Goal: Task Accomplishment & Management: Manage account settings

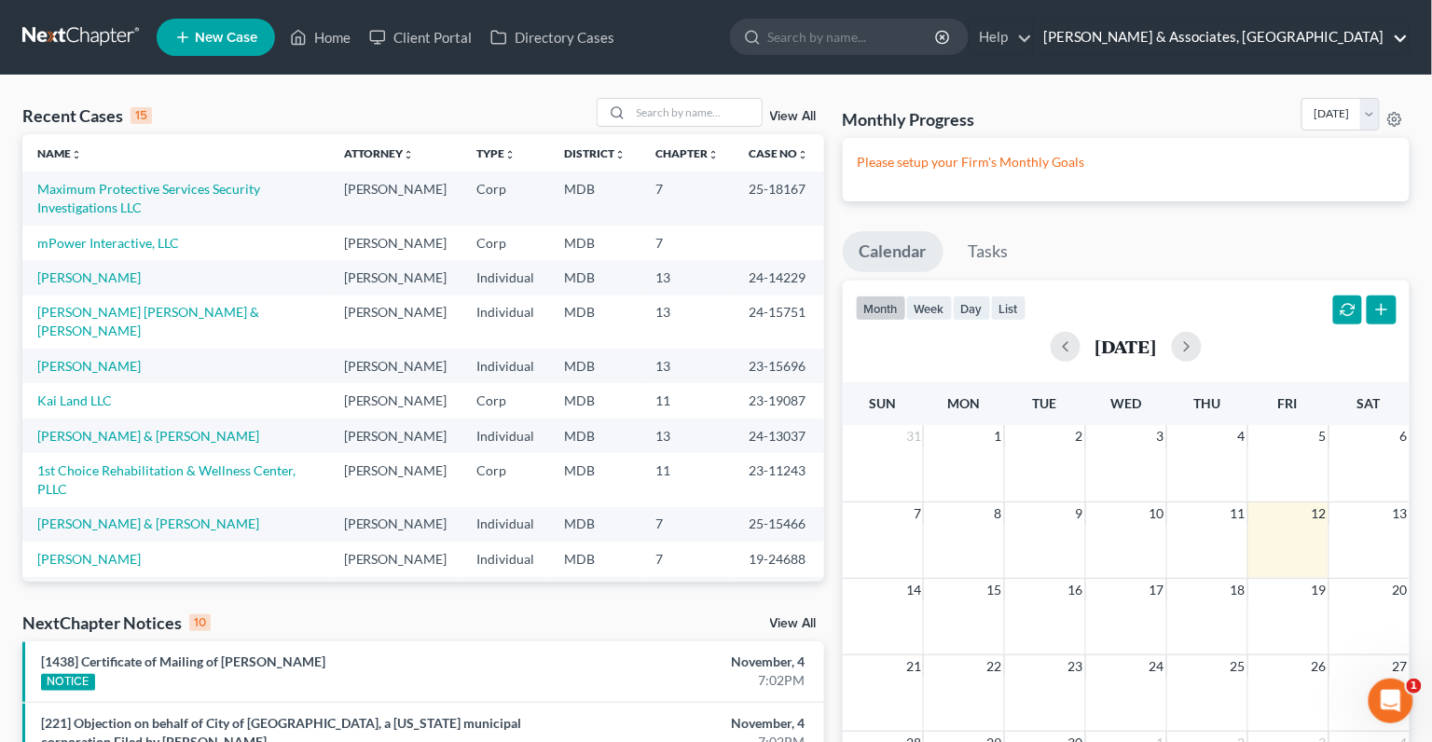
click at [1337, 30] on link "[PERSON_NAME] & Associates, [GEOGRAPHIC_DATA]" at bounding box center [1221, 38] width 375 height 34
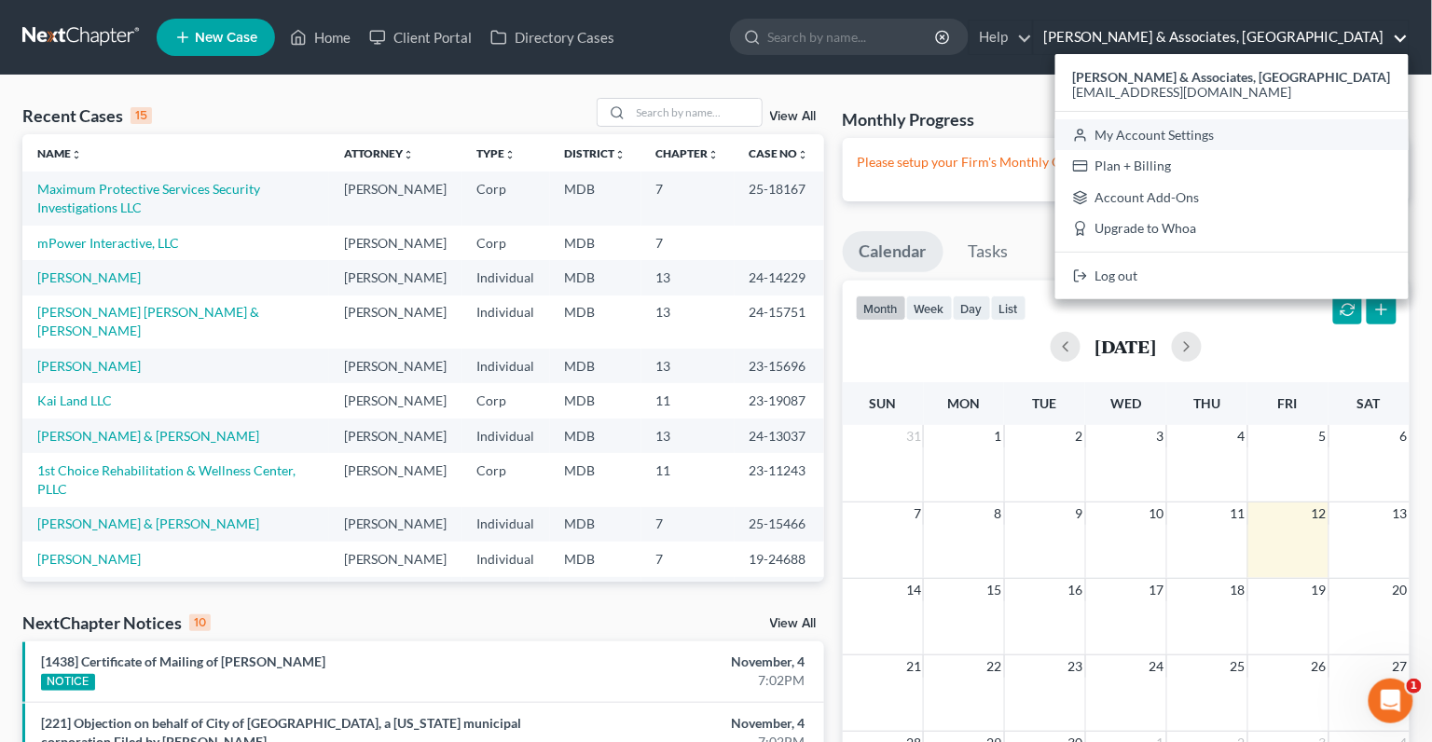
click at [1299, 137] on link "My Account Settings" at bounding box center [1231, 135] width 353 height 32
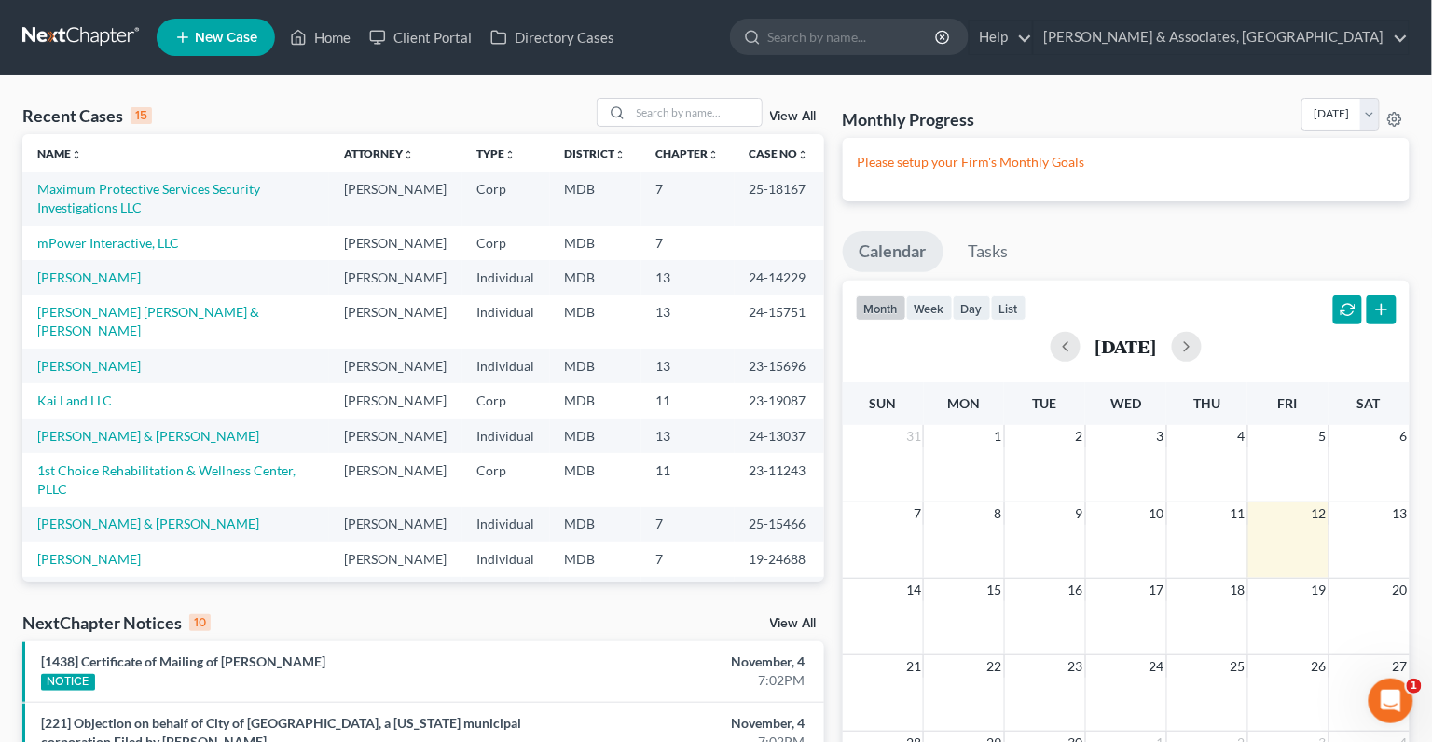
select select "24"
select select "21"
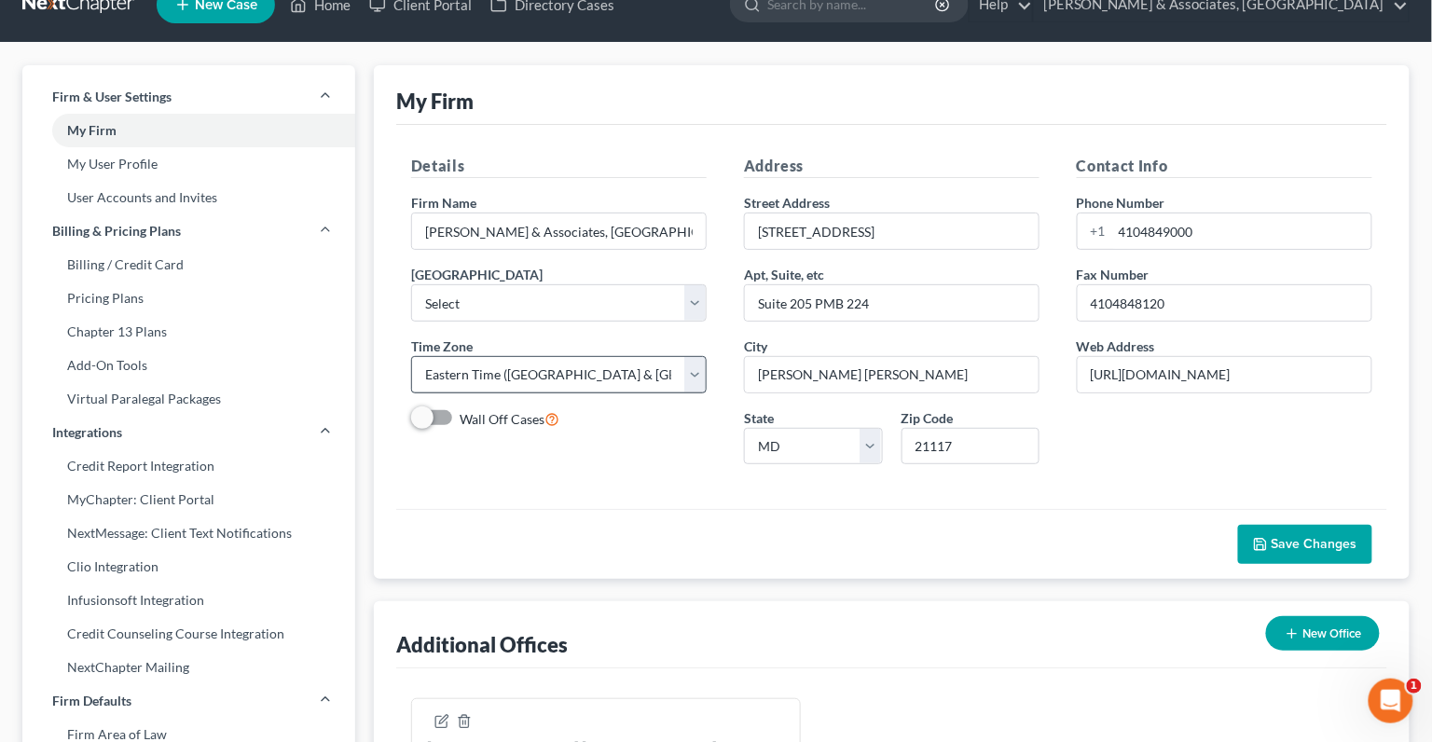
scroll to position [34, 0]
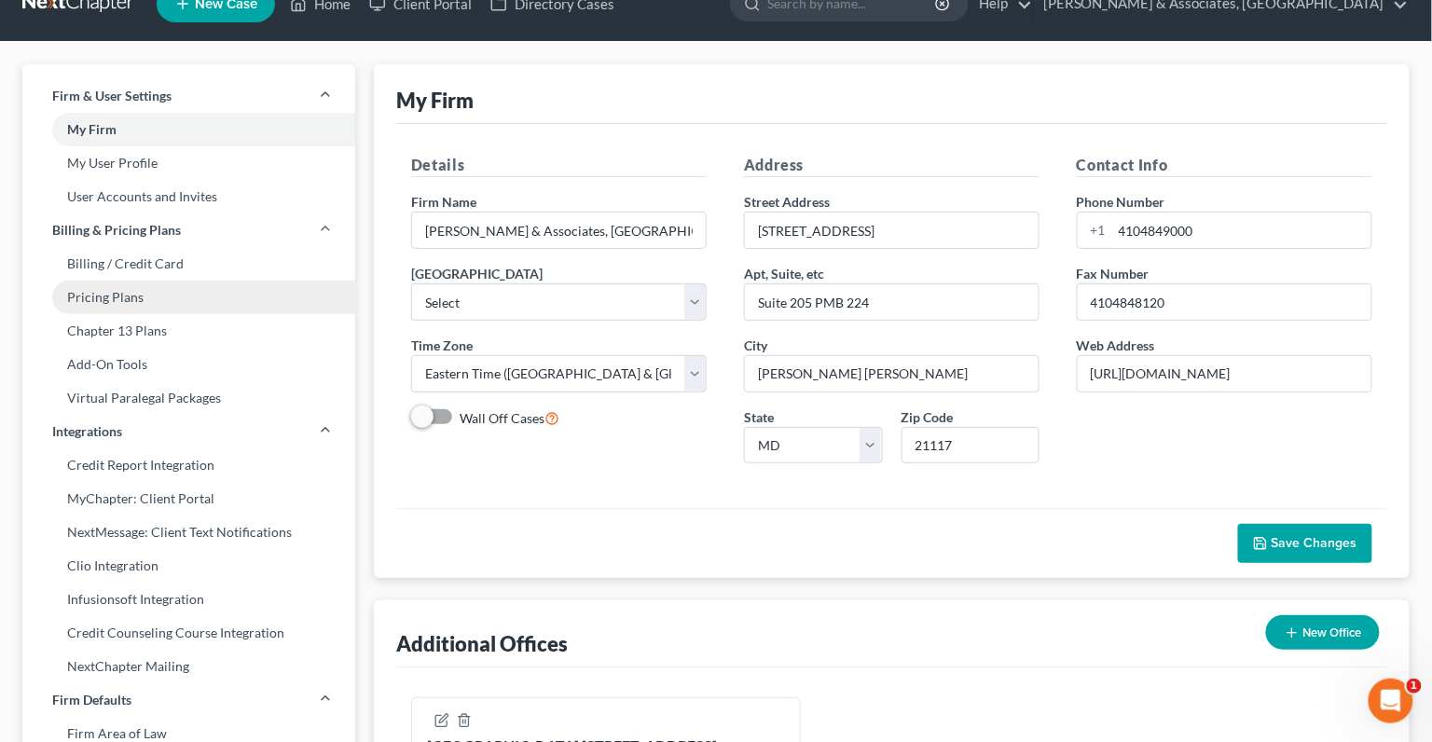
click at [130, 297] on link "Pricing Plans" at bounding box center [188, 298] width 333 height 34
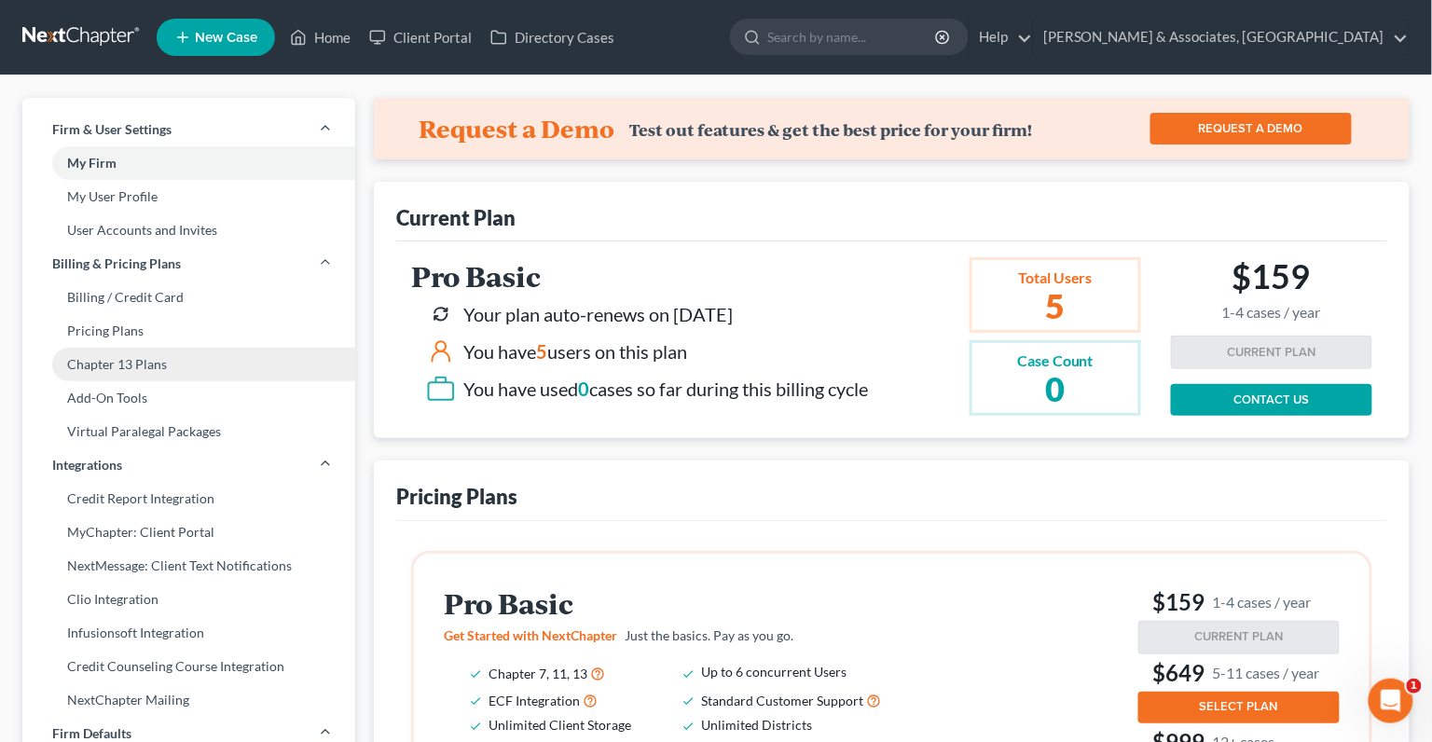
click at [116, 355] on link "Chapter 13 Plans" at bounding box center [188, 365] width 333 height 34
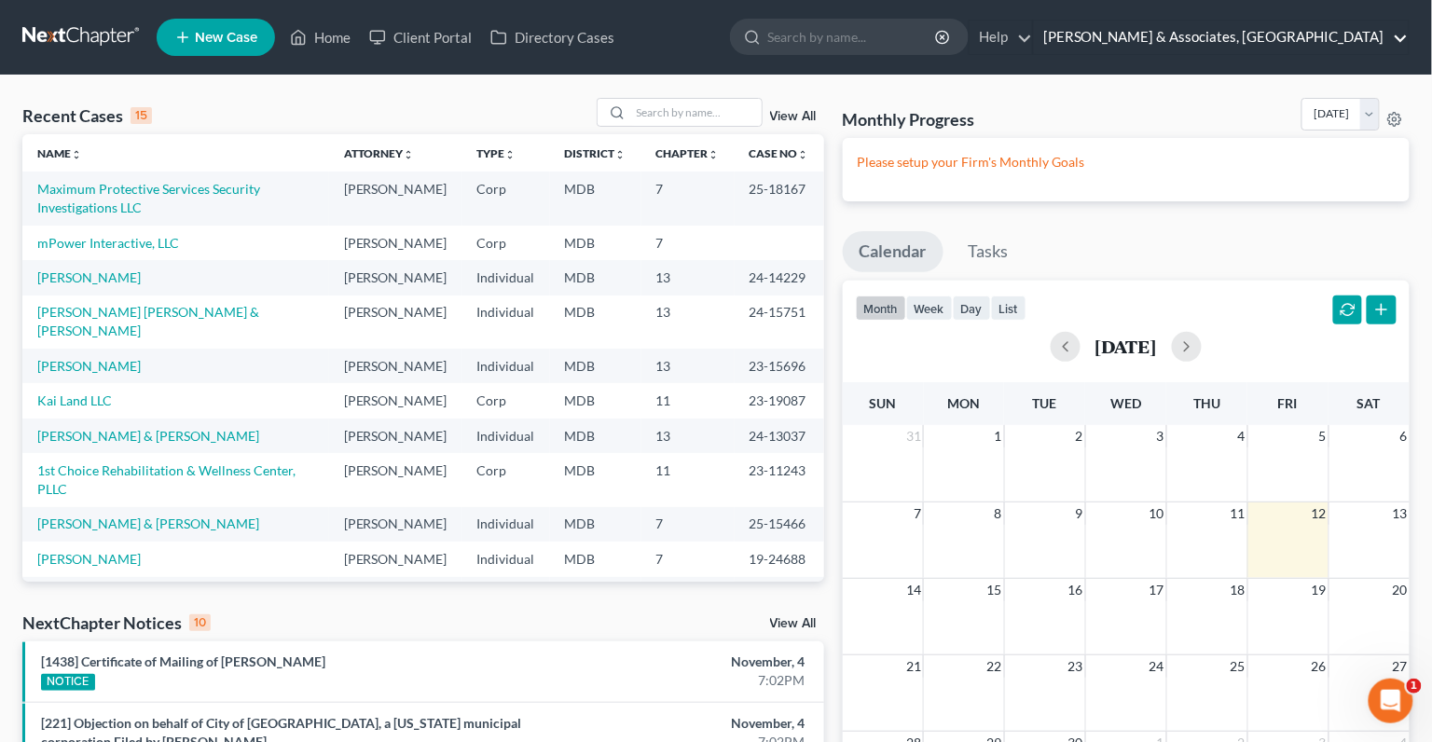
click at [1303, 44] on link "Drescher & Associates, PA" at bounding box center [1221, 38] width 375 height 34
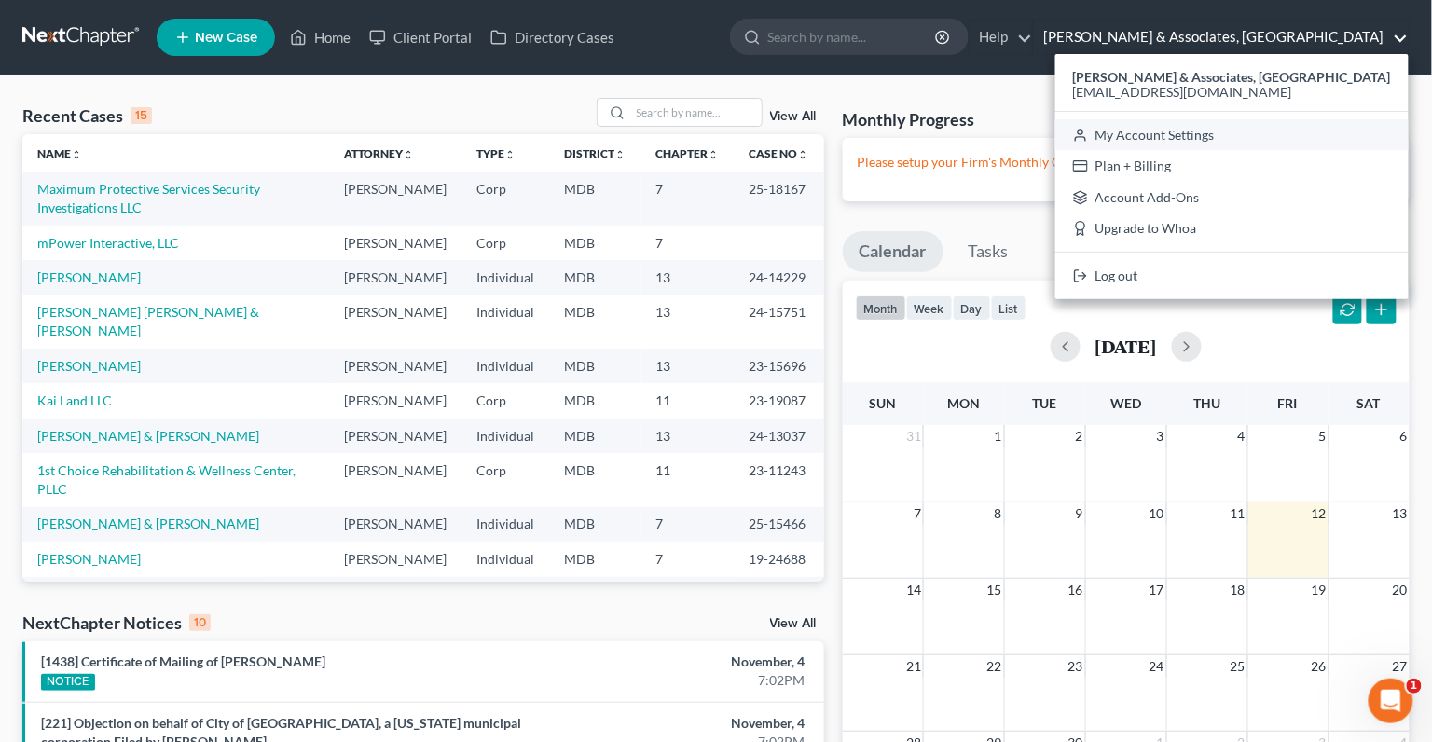
click at [1287, 142] on link "My Account Settings" at bounding box center [1231, 135] width 353 height 32
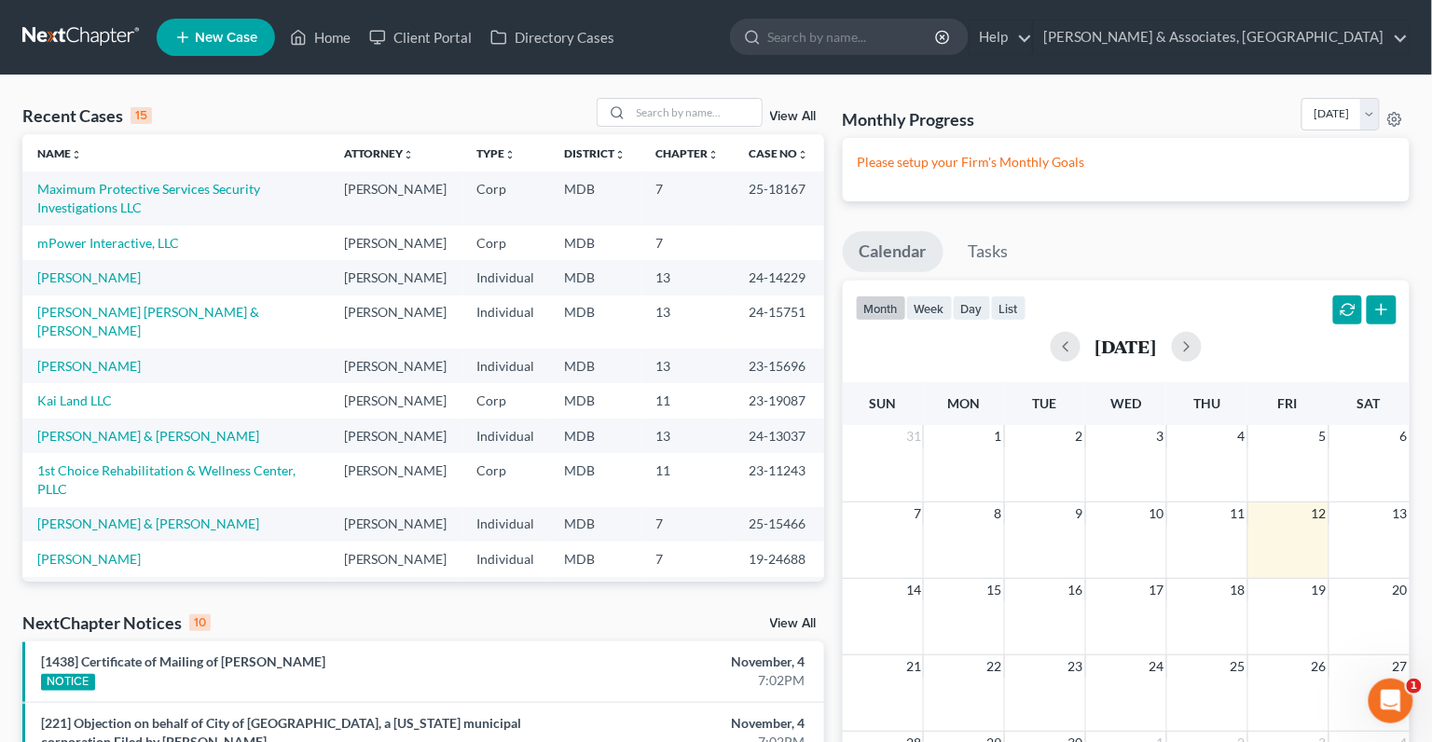
select select "24"
select select "21"
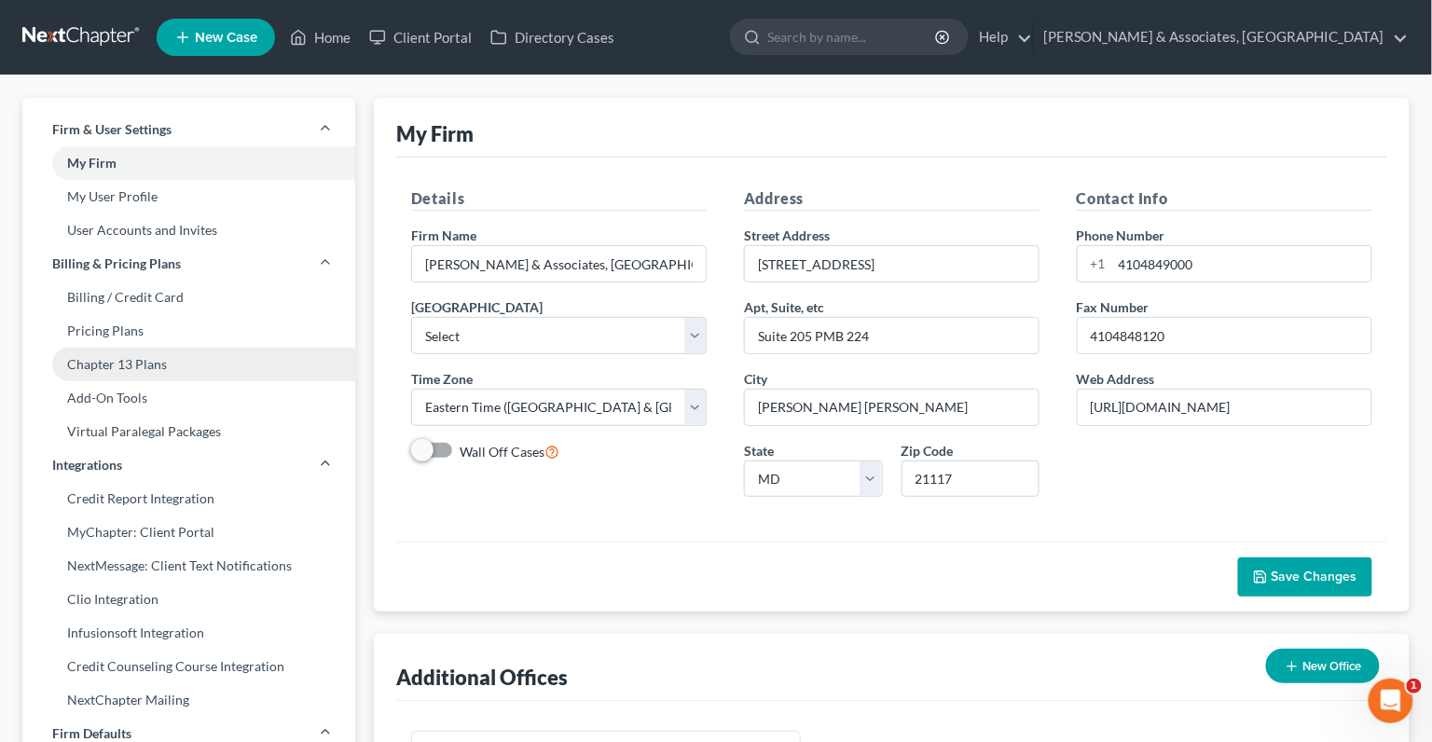
click at [140, 377] on link "Chapter 13 Plans" at bounding box center [188, 365] width 333 height 34
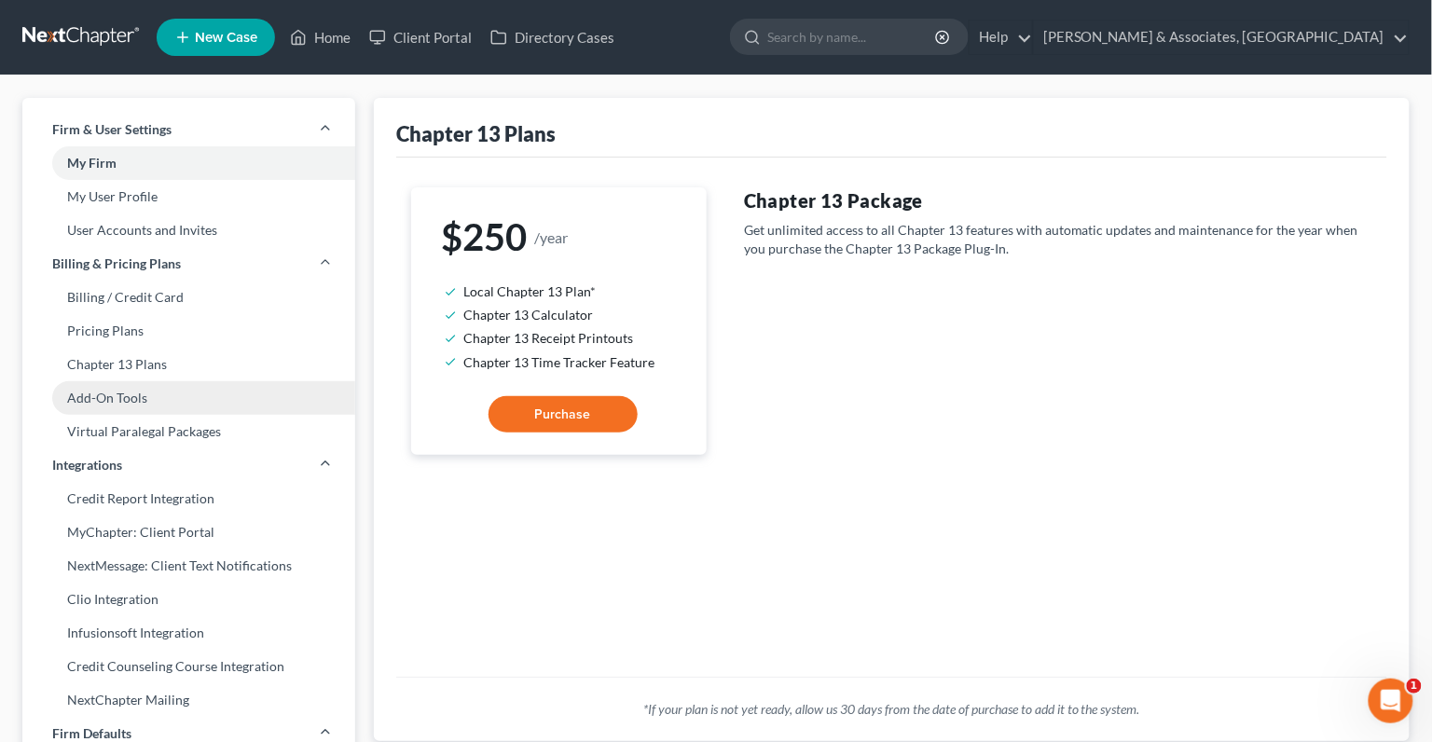
click at [206, 401] on link "Add-On Tools" at bounding box center [188, 398] width 333 height 34
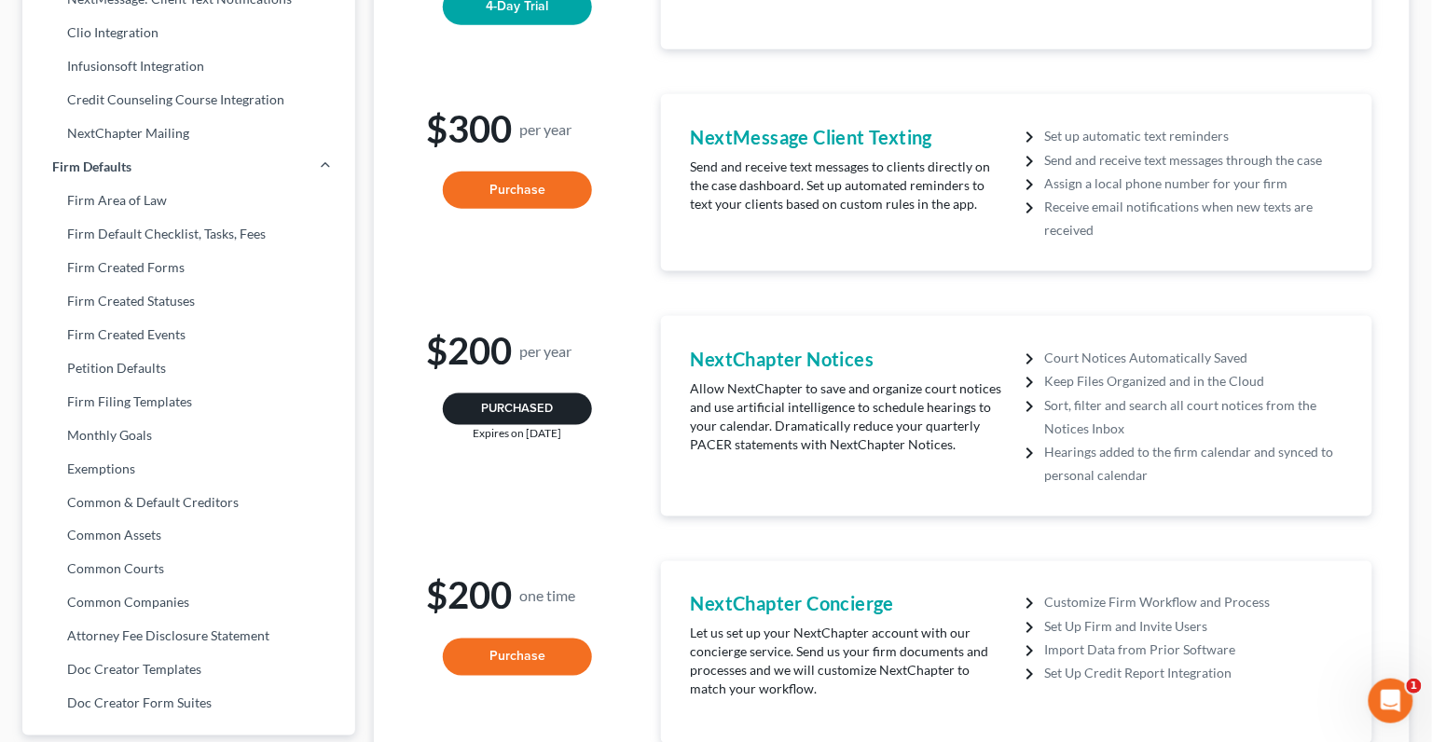
scroll to position [492, 0]
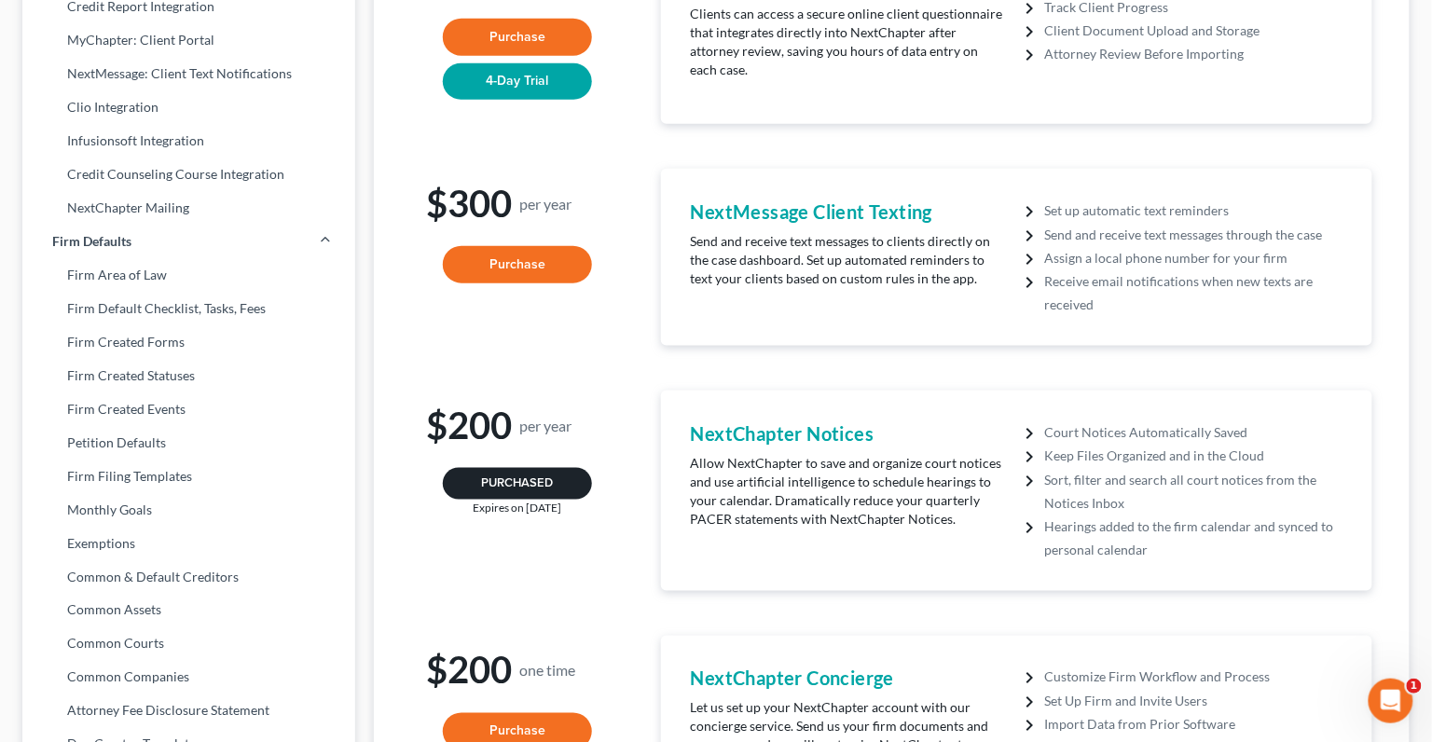
drag, startPoint x: 577, startPoint y: 506, endPoint x: 518, endPoint y: 506, distance: 58.7
click at [518, 506] on div "Expires on 12/13/2025" at bounding box center [517, 508] width 183 height 16
click at [576, 509] on div "Expires on 12/13/2025" at bounding box center [517, 508] width 183 height 16
drag, startPoint x: 576, startPoint y: 509, endPoint x: 463, endPoint y: 500, distance: 113.2
click at [463, 500] on div "Expires on 12/13/2025" at bounding box center [517, 508] width 183 height 16
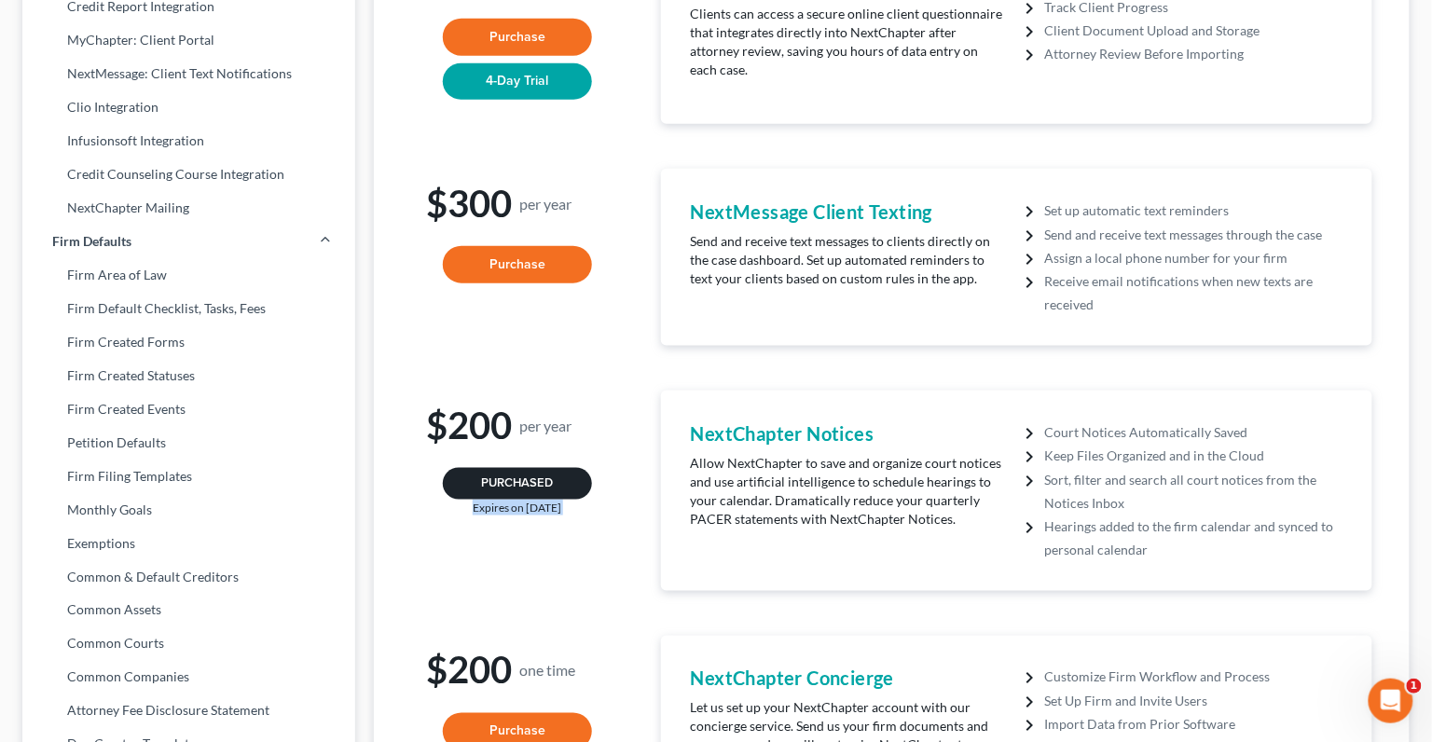
copy div "Expires on 12/13/2025"
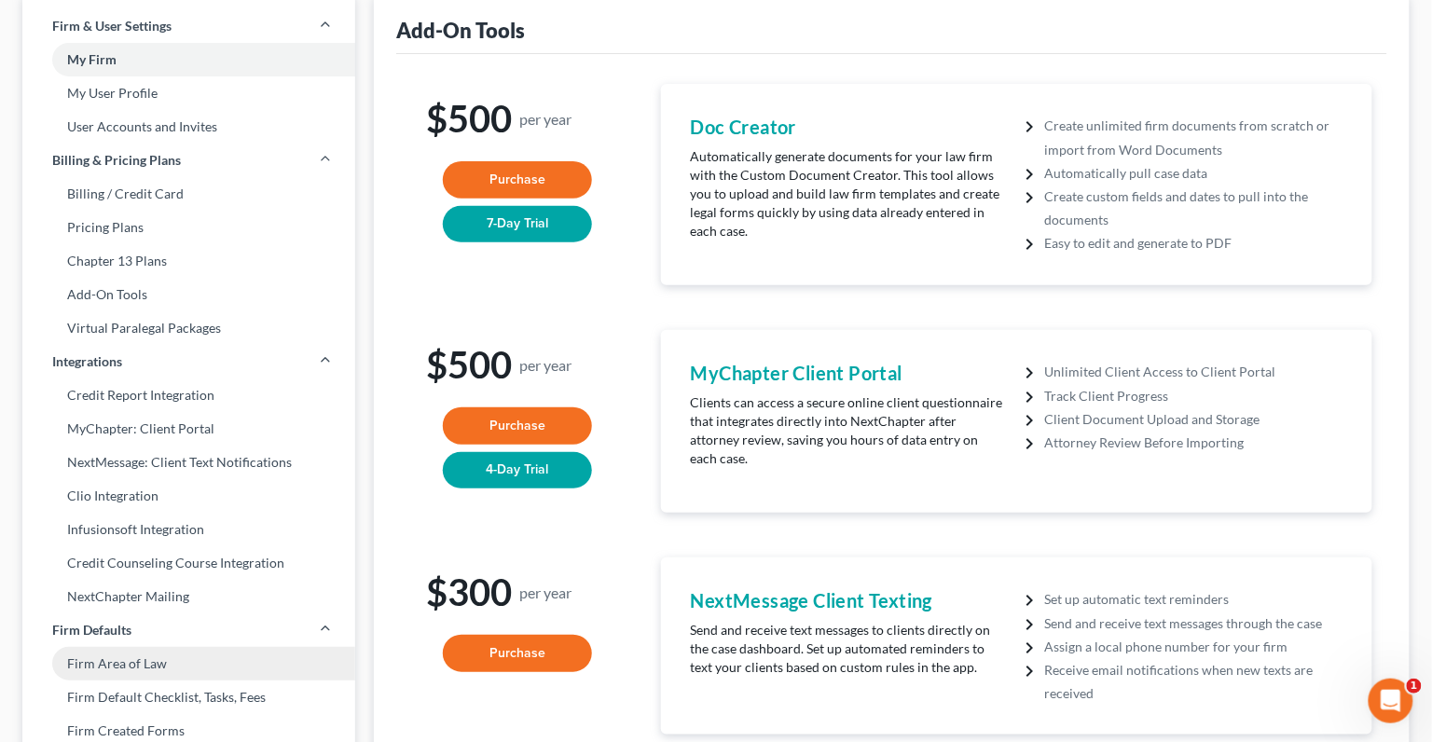
scroll to position [118, 0]
